Goal: Browse casually: Explore the website without a specific task or goal

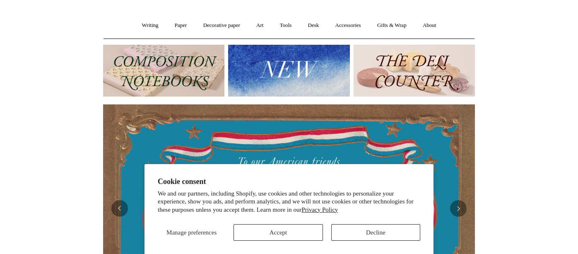
scroll to position [124, 0]
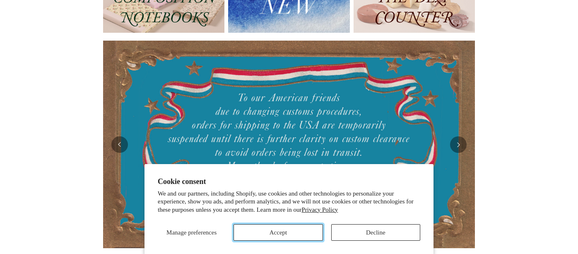
click at [304, 237] on button "Accept" at bounding box center [277, 232] width 89 height 17
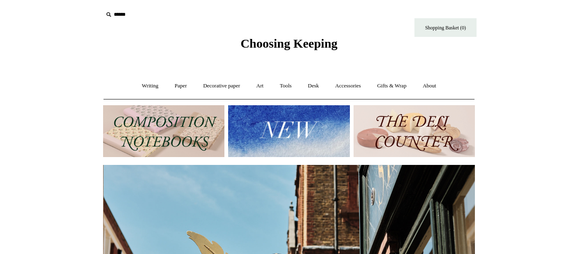
scroll to position [0, 372]
click at [269, 127] on img at bounding box center [288, 131] width 121 height 52
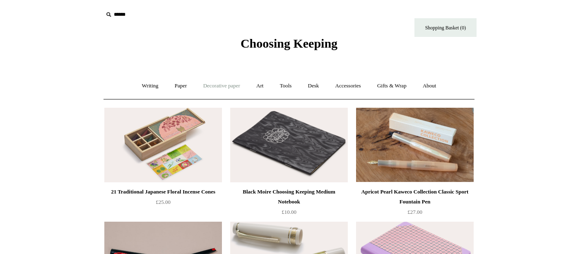
click at [232, 89] on link "Decorative paper +" at bounding box center [222, 86] width 52 height 22
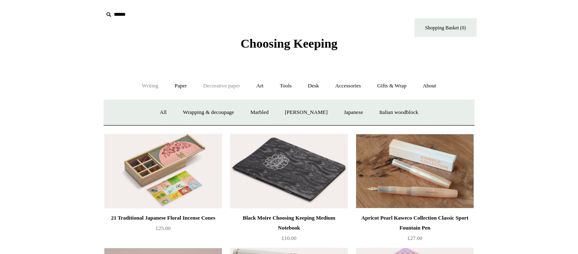
click at [143, 88] on link "Writing +" at bounding box center [150, 86] width 31 height 22
click at [180, 87] on link "Paper +" at bounding box center [180, 86] width 27 height 22
click at [262, 85] on link "Art +" at bounding box center [260, 86] width 22 height 22
click at [282, 88] on link "Tools +" at bounding box center [285, 86] width 27 height 22
click at [346, 86] on link "Accessories +" at bounding box center [348, 86] width 41 height 22
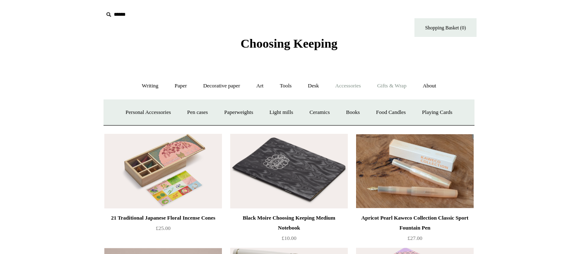
click at [404, 84] on link "Gifts & Wrap +" at bounding box center [392, 86] width 44 height 22
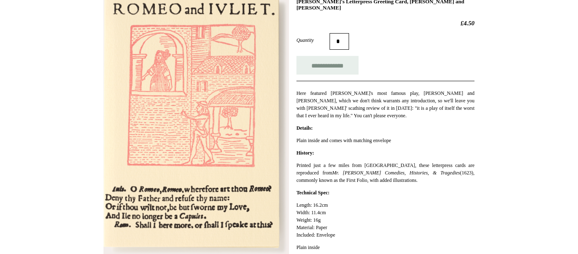
scroll to position [83, 0]
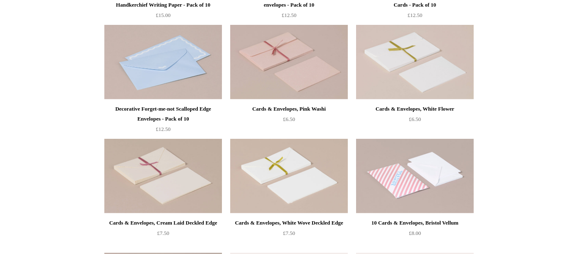
scroll to position [745, 0]
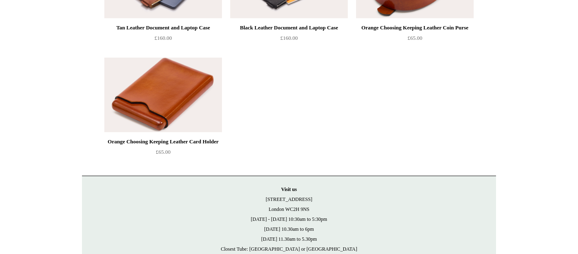
scroll to position [443, 0]
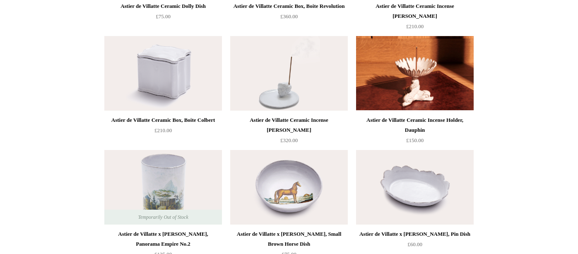
scroll to position [207, 0]
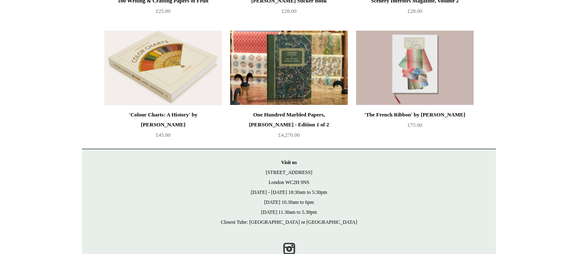
scroll to position [215, 0]
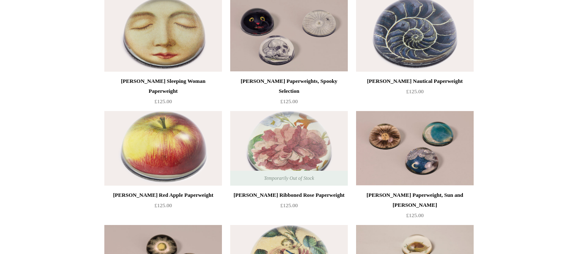
scroll to position [952, 0]
